Goal: Information Seeking & Learning: Learn about a topic

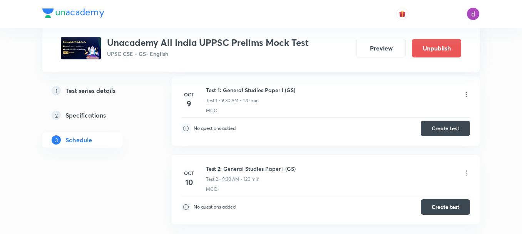
scroll to position [378, 0]
click at [371, 55] on button "Preview" at bounding box center [380, 47] width 49 height 18
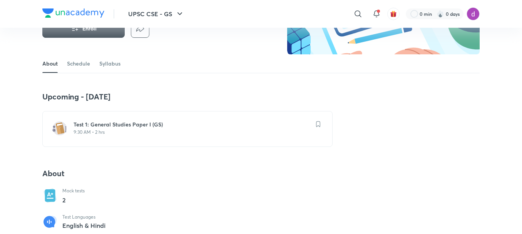
scroll to position [100, 0]
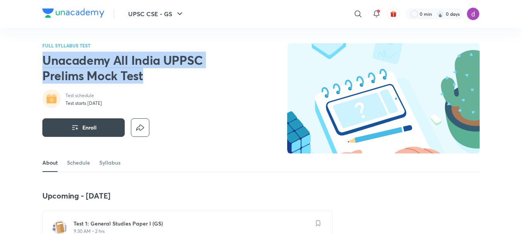
drag, startPoint x: 151, startPoint y: 78, endPoint x: 44, endPoint y: 66, distance: 107.3
click at [44, 66] on h2 "Unacademy All India UPPSC Prelims Mock Test" at bounding box center [140, 67] width 197 height 31
copy h2 "Unacademy All India UPPSC Prelims Mock Test"
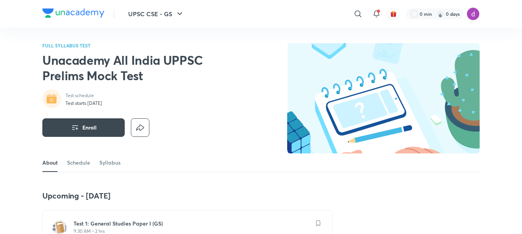
click at [171, 84] on div "FULL SYLLABUS TEST Unacademy All India UPPSC Prelims Mock Test Test schedule Te…" at bounding box center [140, 90] width 197 height 94
